Goal: Transaction & Acquisition: Purchase product/service

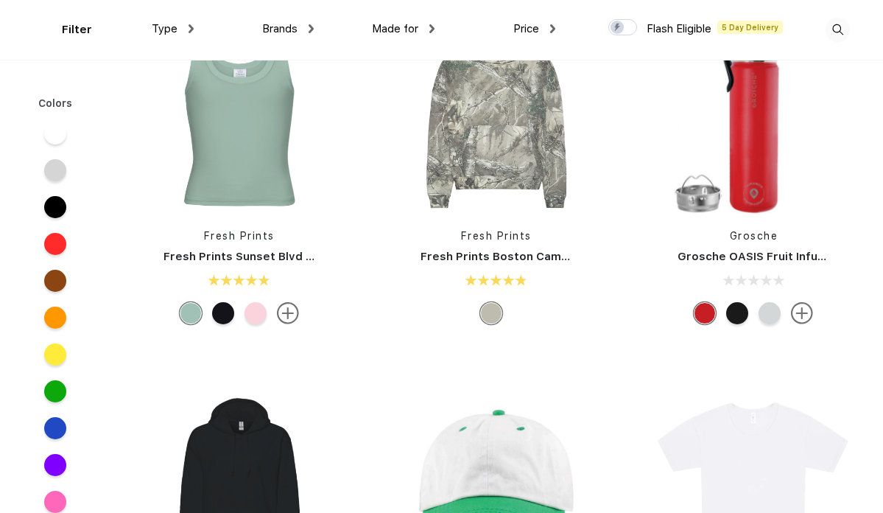
scroll to position [2553, 0]
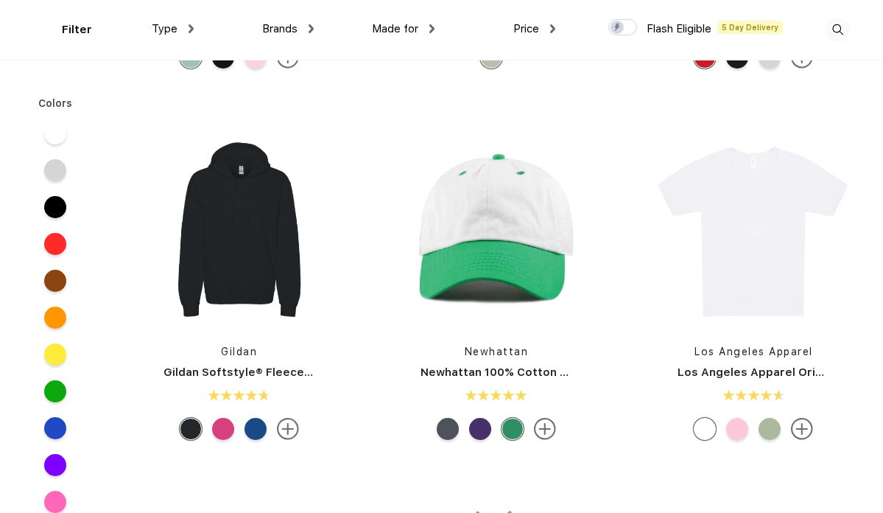
click at [444, 426] on div at bounding box center [448, 429] width 22 height 22
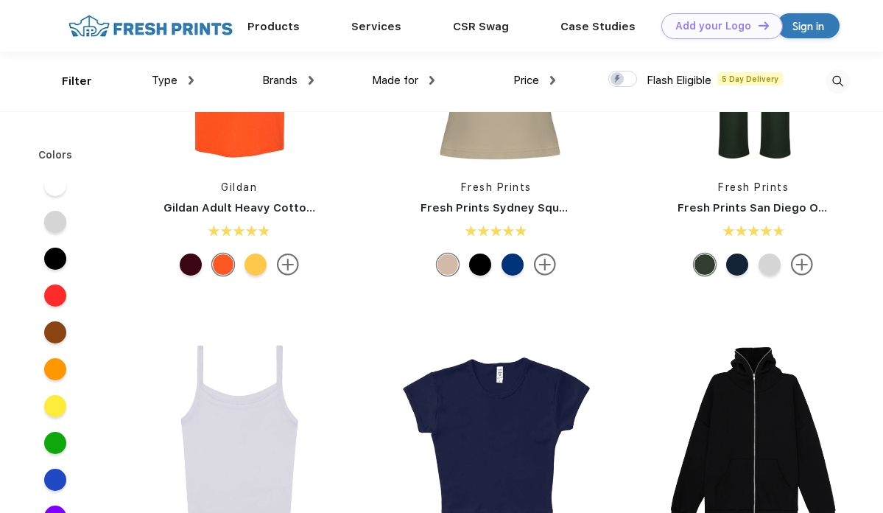
scroll to position [0, 0]
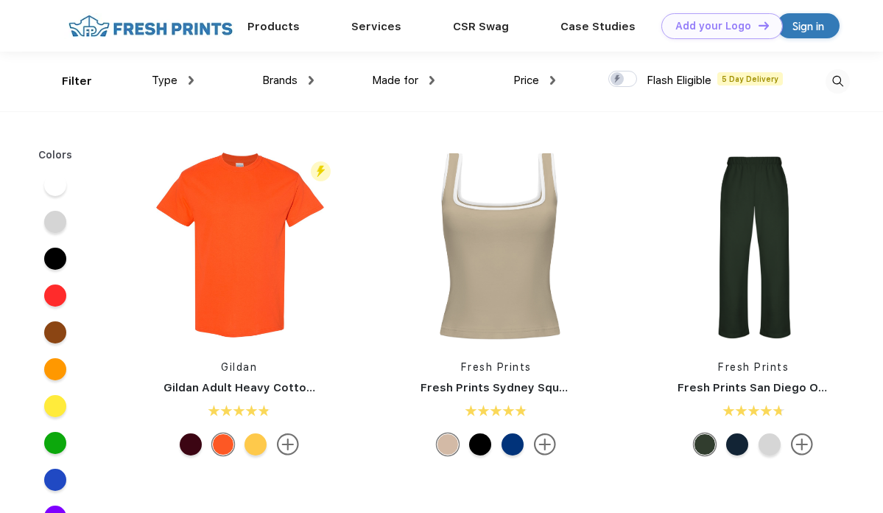
click at [194, 83] on div "Brands Most Popular Brands Moleskine Hydroflask Marine Layer S'well [PERSON_NAM…" at bounding box center [254, 82] width 121 height 60
click at [166, 80] on div "Type" at bounding box center [173, 80] width 42 height 17
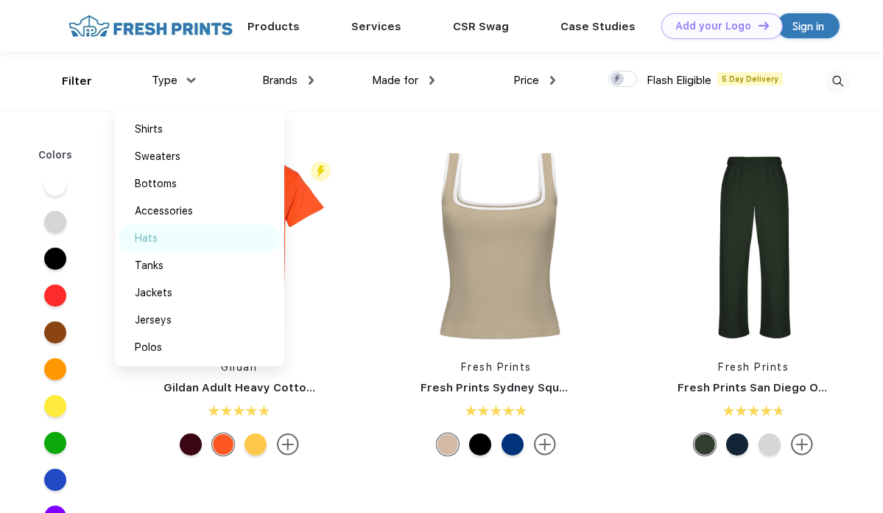
click at [169, 236] on img at bounding box center [174, 237] width 11 height 7
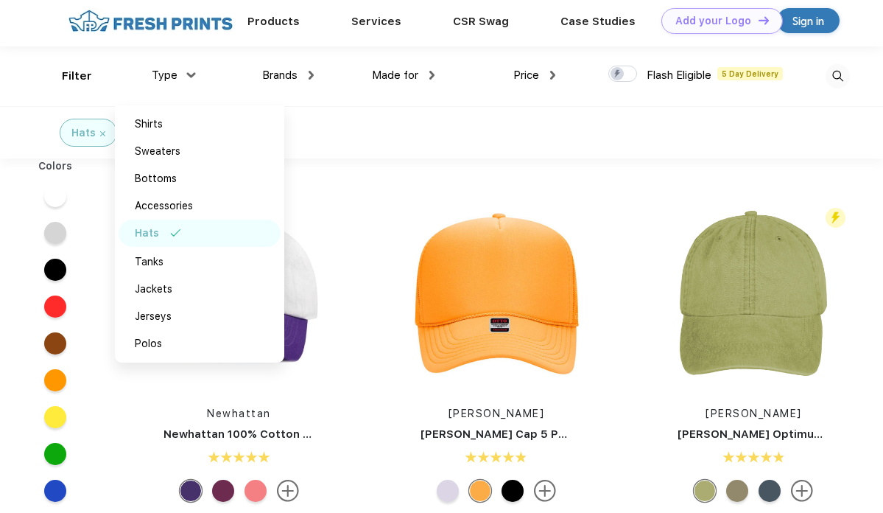
click at [595, 123] on div "Hats" at bounding box center [441, 132] width 883 height 52
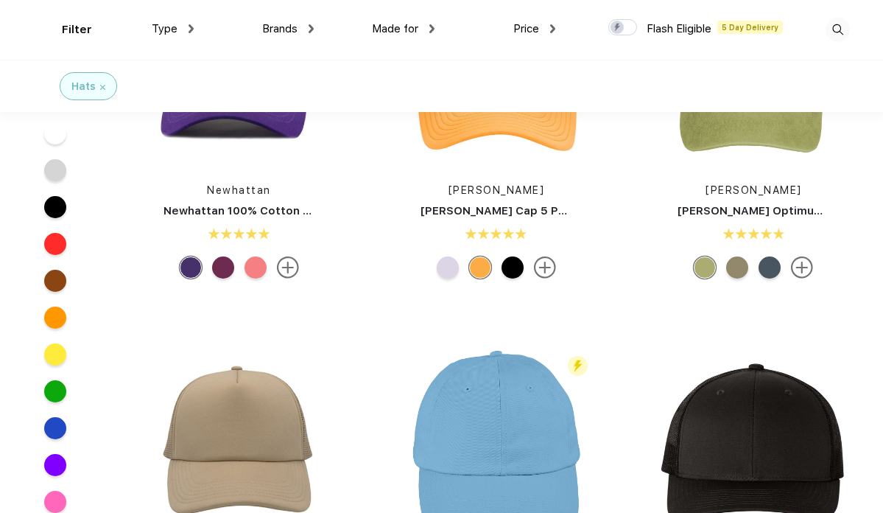
scroll to position [158, 0]
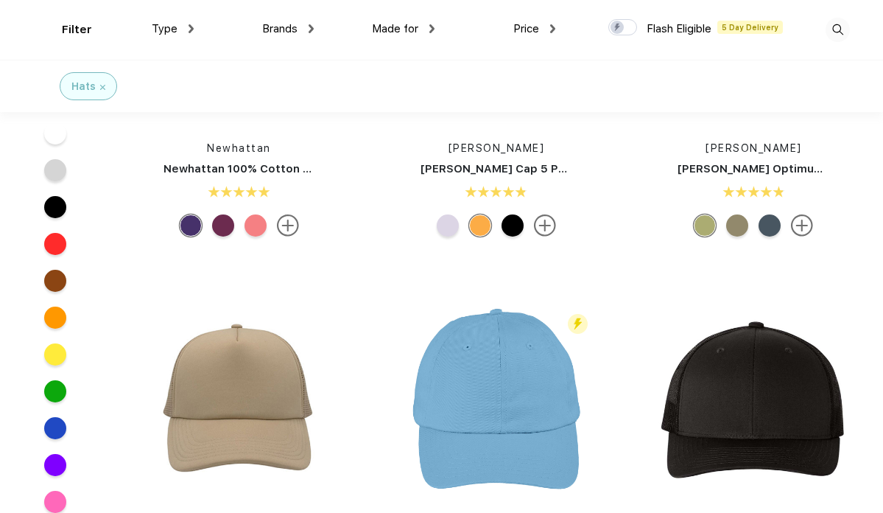
click at [804, 230] on img at bounding box center [802, 225] width 22 height 22
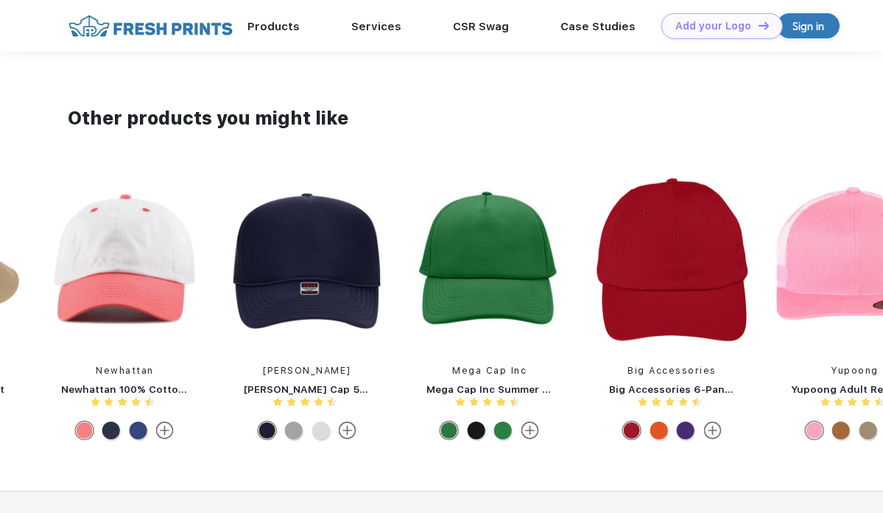
scroll to position [1285, 0]
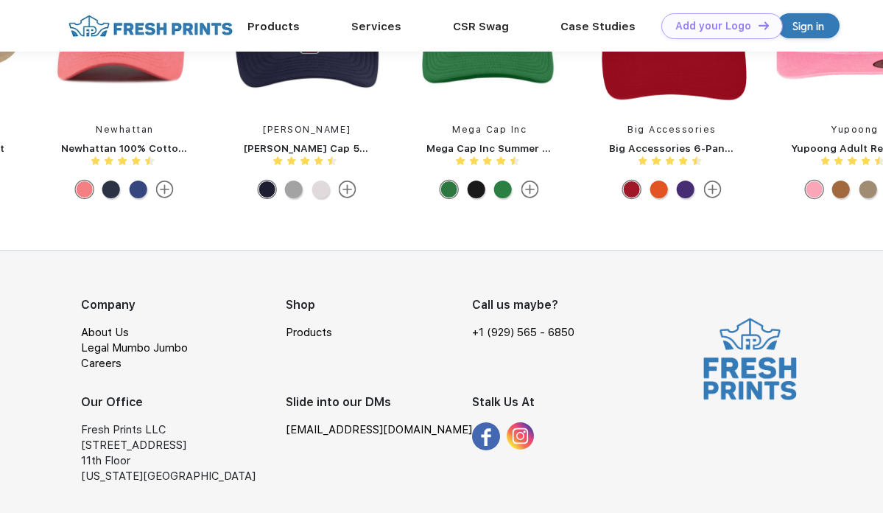
drag, startPoint x: 247, startPoint y: 431, endPoint x: 409, endPoint y: 429, distance: 161.3
click at [409, 429] on div "Company About Us Legal Mumbo Jumbo Careers Shop Products Call us maybe? +1 (929…" at bounding box center [332, 383] width 503 height 175
click at [393, 431] on div "[EMAIL_ADDRESS][DOMAIN_NAME]" at bounding box center [379, 429] width 186 height 15
drag, startPoint x: 392, startPoint y: 432, endPoint x: 279, endPoint y: 432, distance: 112.7
click at [286, 432] on div "[EMAIL_ADDRESS][DOMAIN_NAME]" at bounding box center [379, 429] width 186 height 15
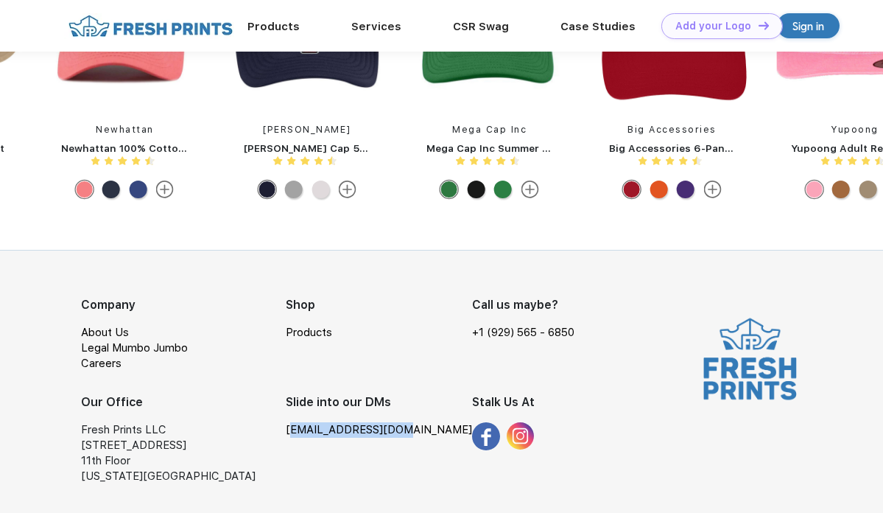
copy link "[EMAIL_ADDRESS][DOMAIN_NAME]"
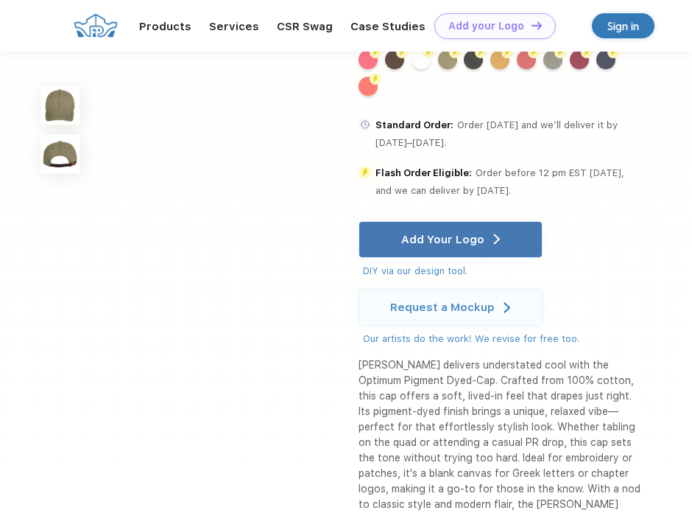
scroll to position [0, 0]
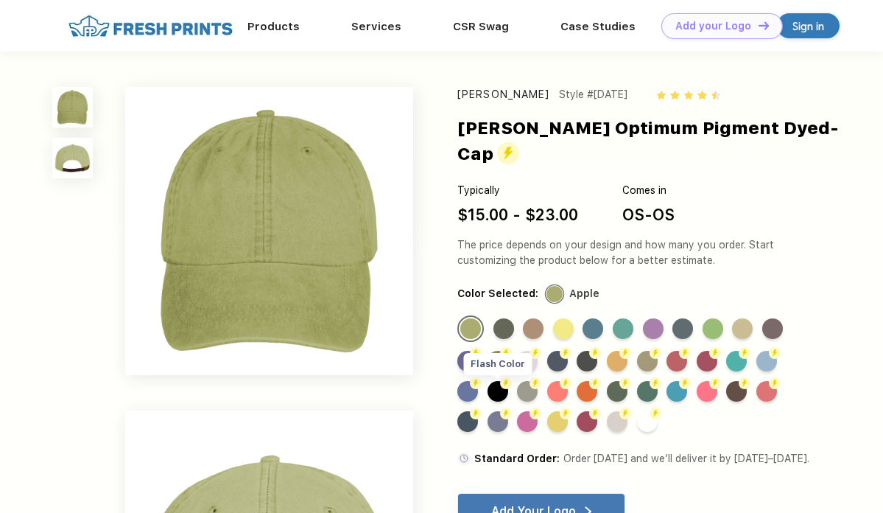
click at [499, 381] on div "Flash Color" at bounding box center [498, 391] width 21 height 21
